Goal: Task Accomplishment & Management: Use online tool/utility

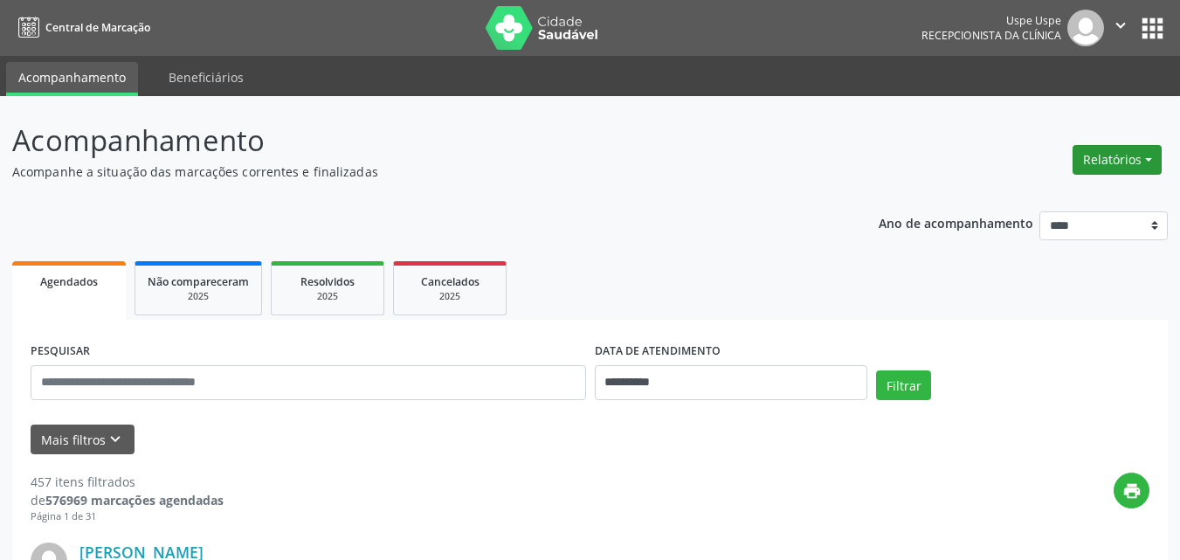
click at [1148, 160] on button "Relatórios" at bounding box center [1117, 160] width 89 height 30
click at [1046, 197] on link "Agendamentos" at bounding box center [1067, 197] width 188 height 24
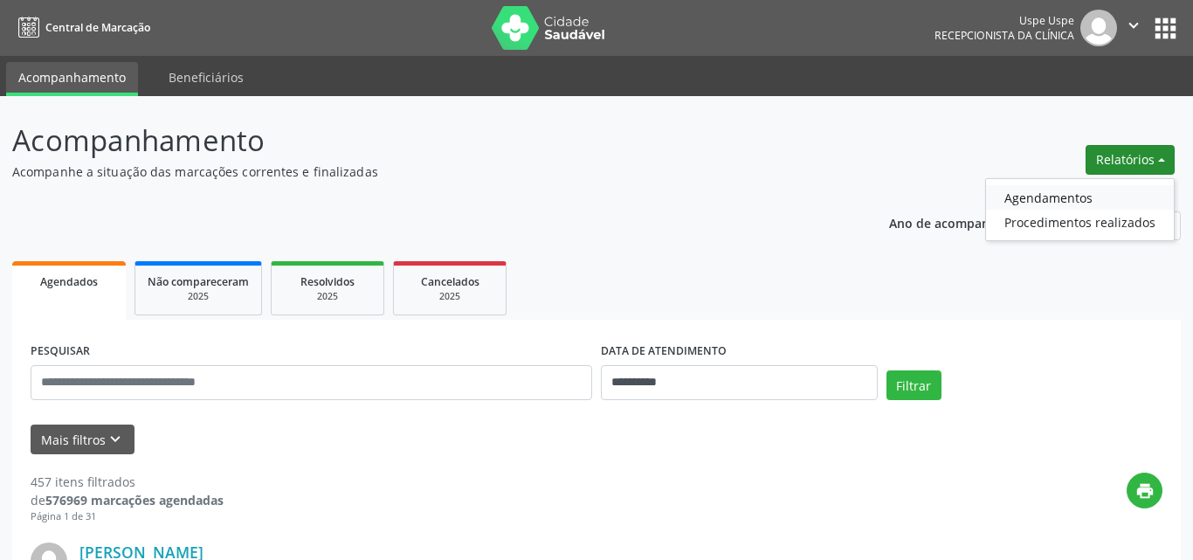
select select "*"
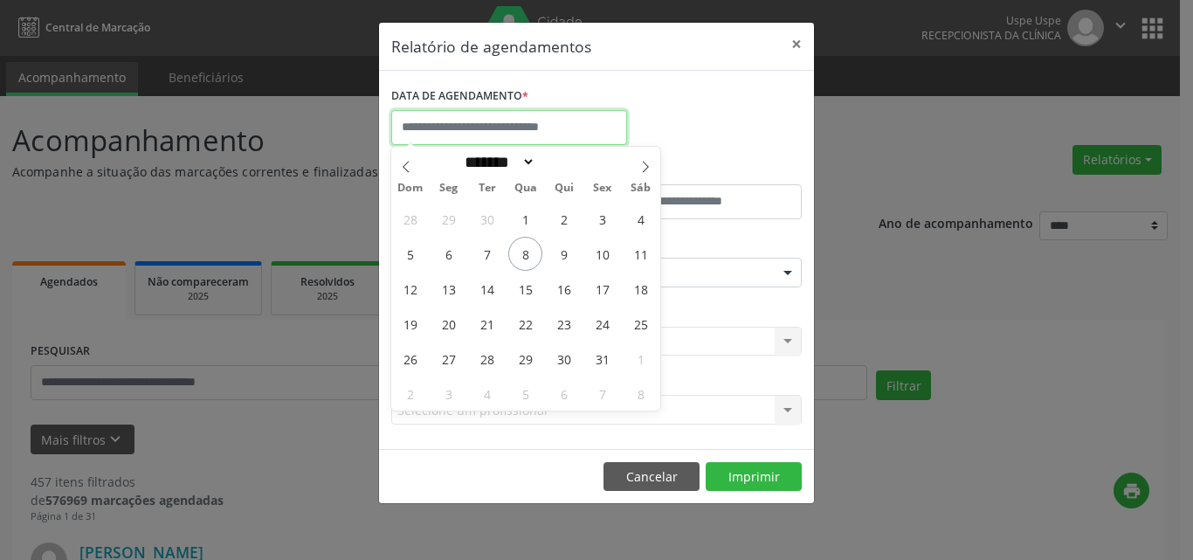
click at [433, 120] on input "text" at bounding box center [509, 127] width 236 height 35
click at [525, 251] on span "8" at bounding box center [525, 254] width 34 height 34
type input "**********"
click at [525, 251] on span "8" at bounding box center [525, 254] width 34 height 34
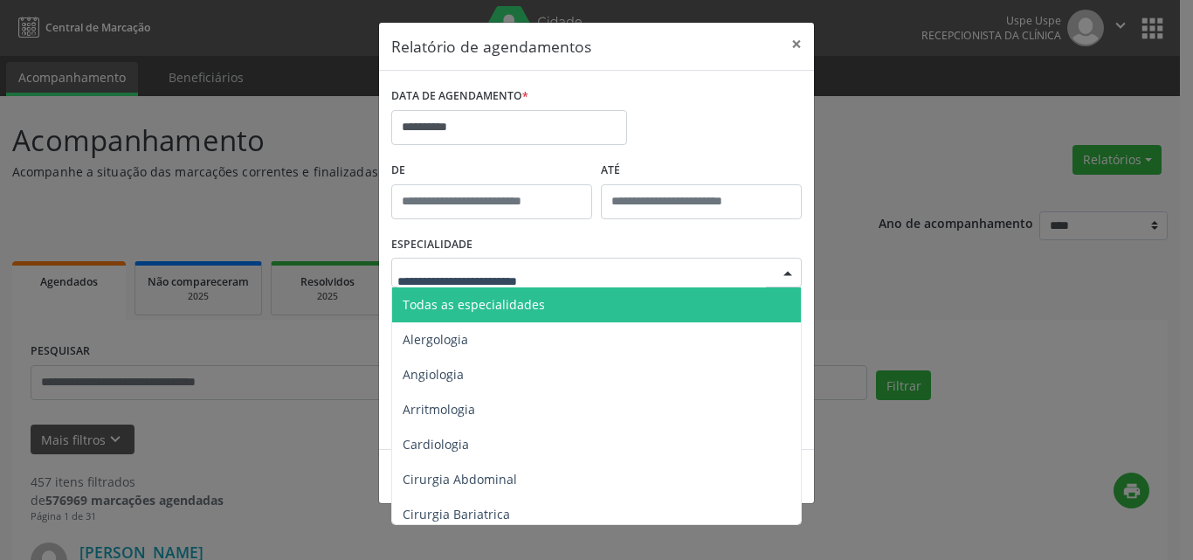
click at [496, 309] on span "Todas as especialidades" at bounding box center [474, 304] width 142 height 17
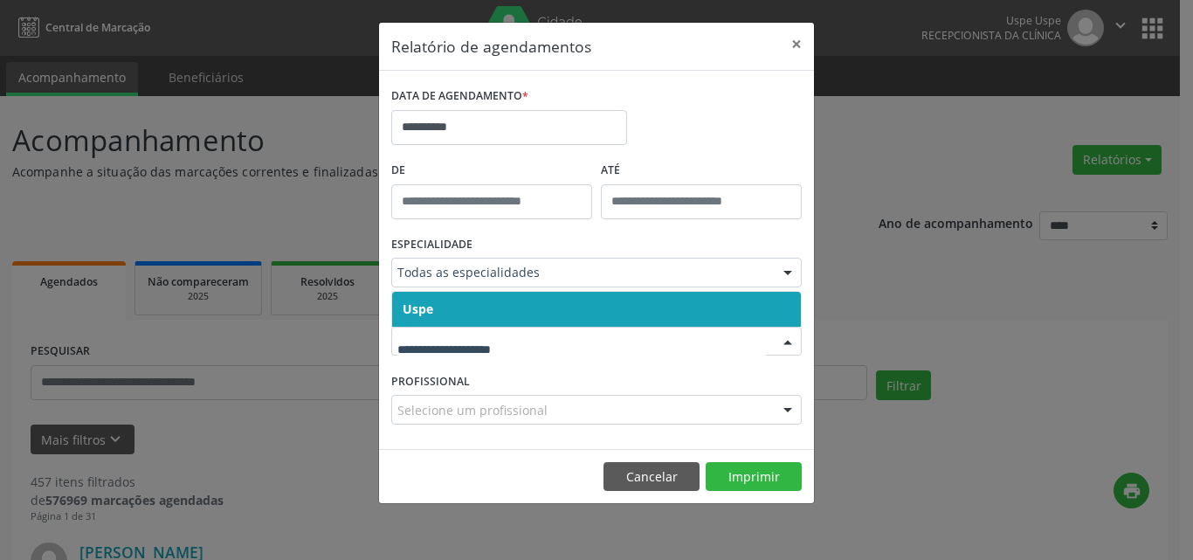
click at [469, 308] on span "Uspe" at bounding box center [596, 309] width 409 height 35
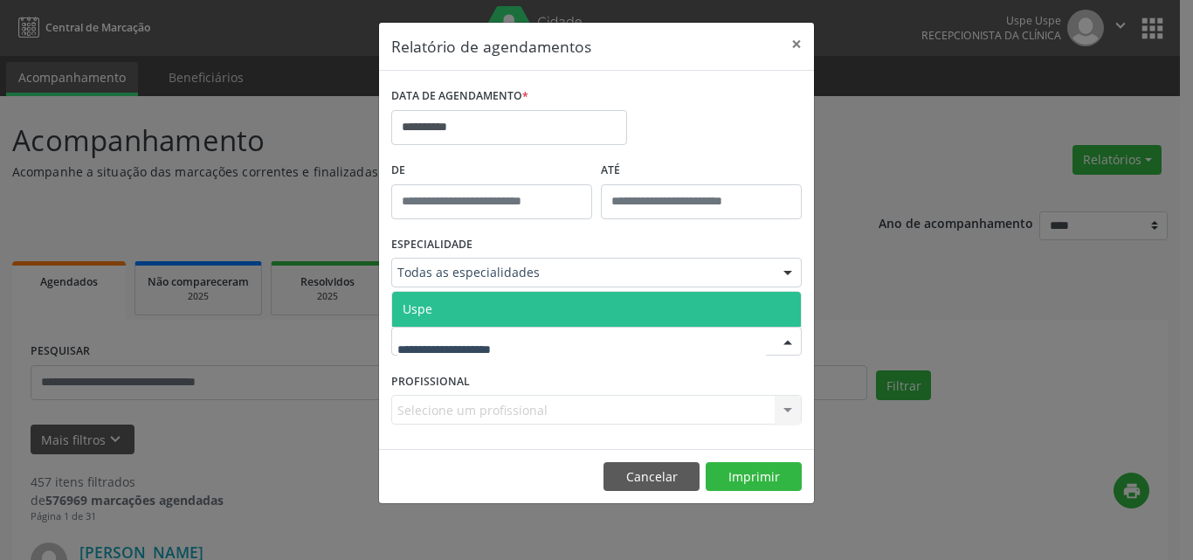
click at [463, 306] on span "Uspe" at bounding box center [596, 309] width 409 height 35
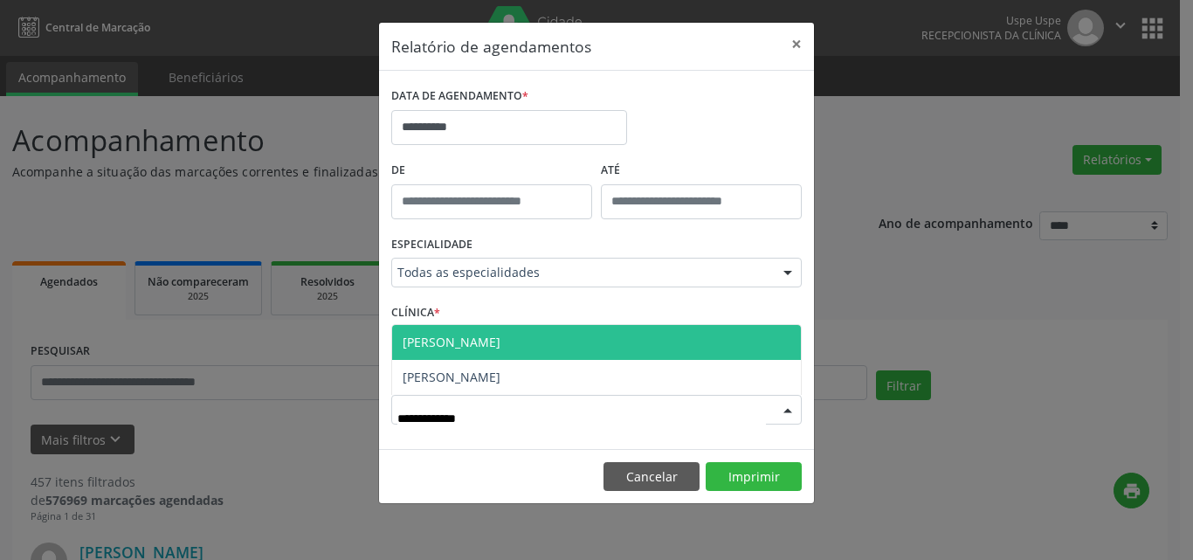
type input "**********"
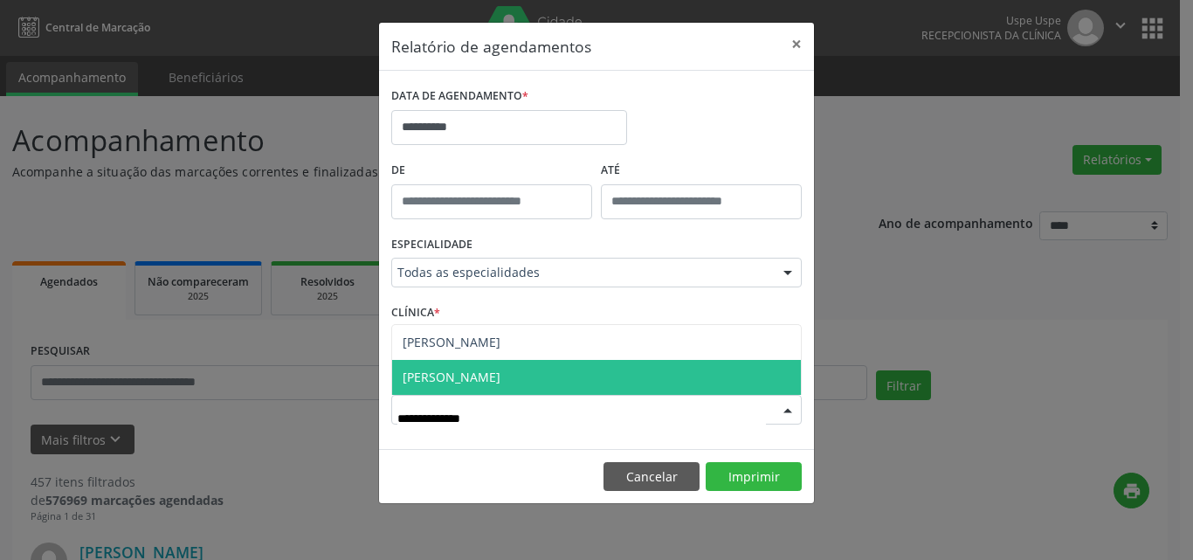
click at [643, 366] on span "[PERSON_NAME]" at bounding box center [596, 377] width 409 height 35
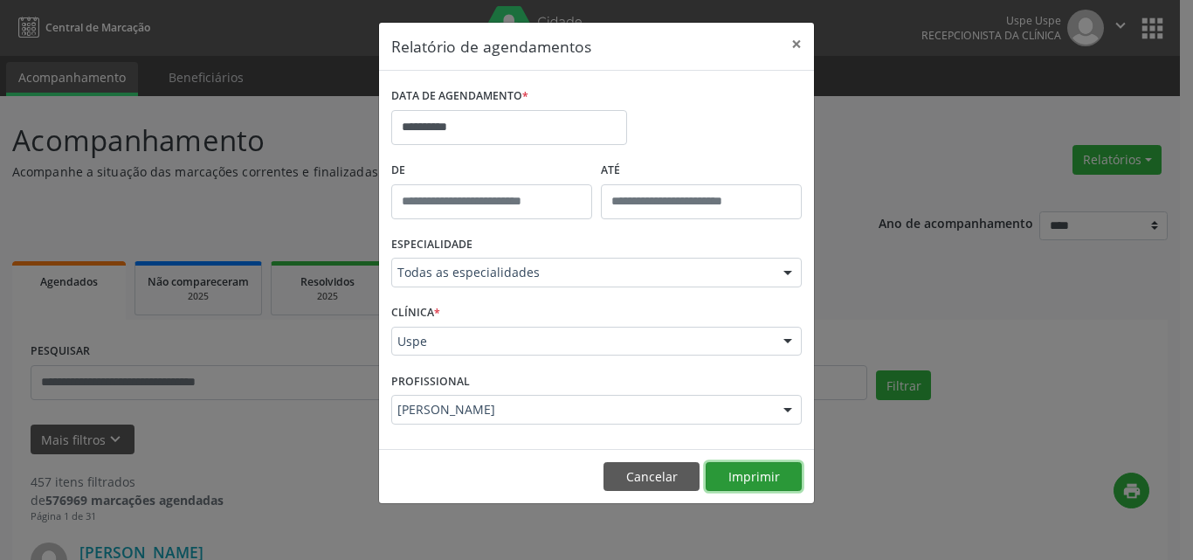
click at [744, 479] on button "Imprimir" at bounding box center [754, 477] width 96 height 30
